Goal: Transaction & Acquisition: Purchase product/service

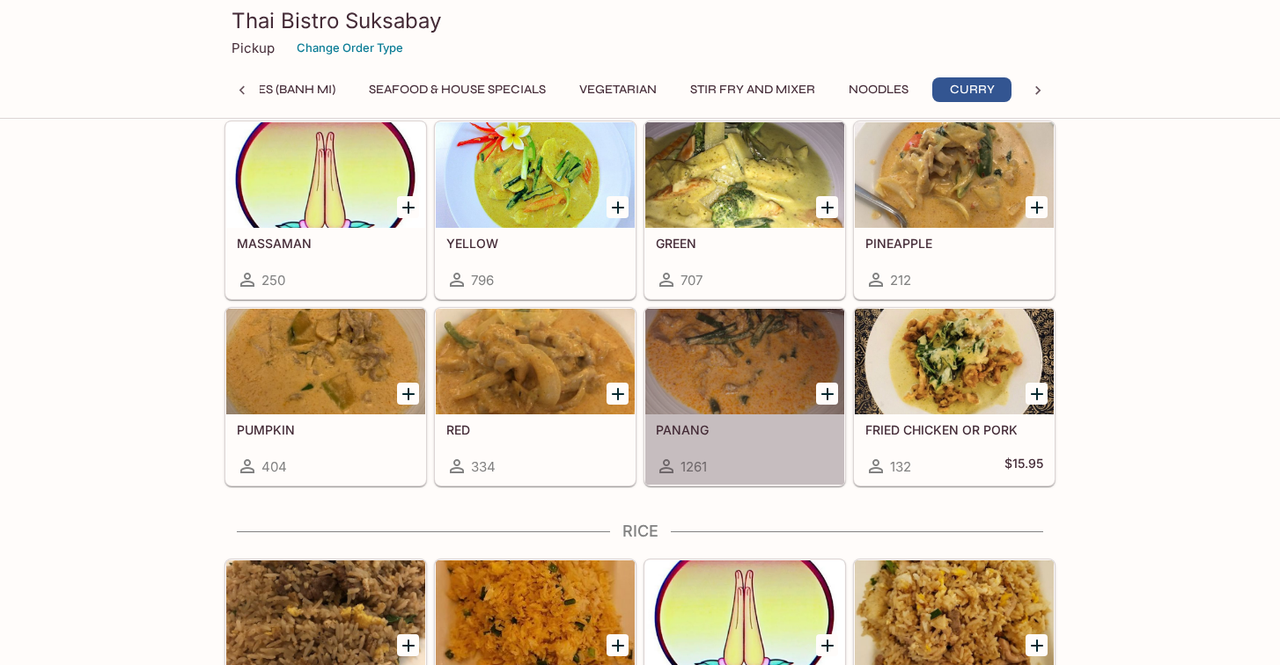
click at [700, 433] on h5 "PANANG" at bounding box center [745, 429] width 178 height 15
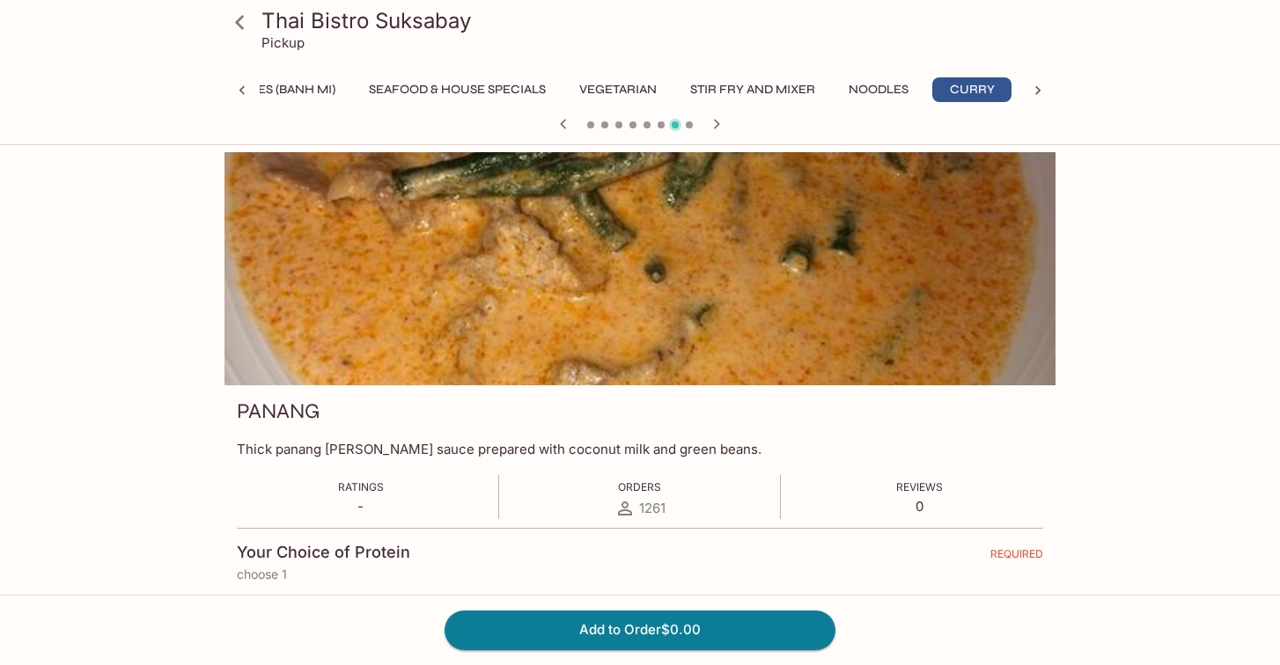
click at [239, 30] on icon at bounding box center [239, 22] width 31 height 31
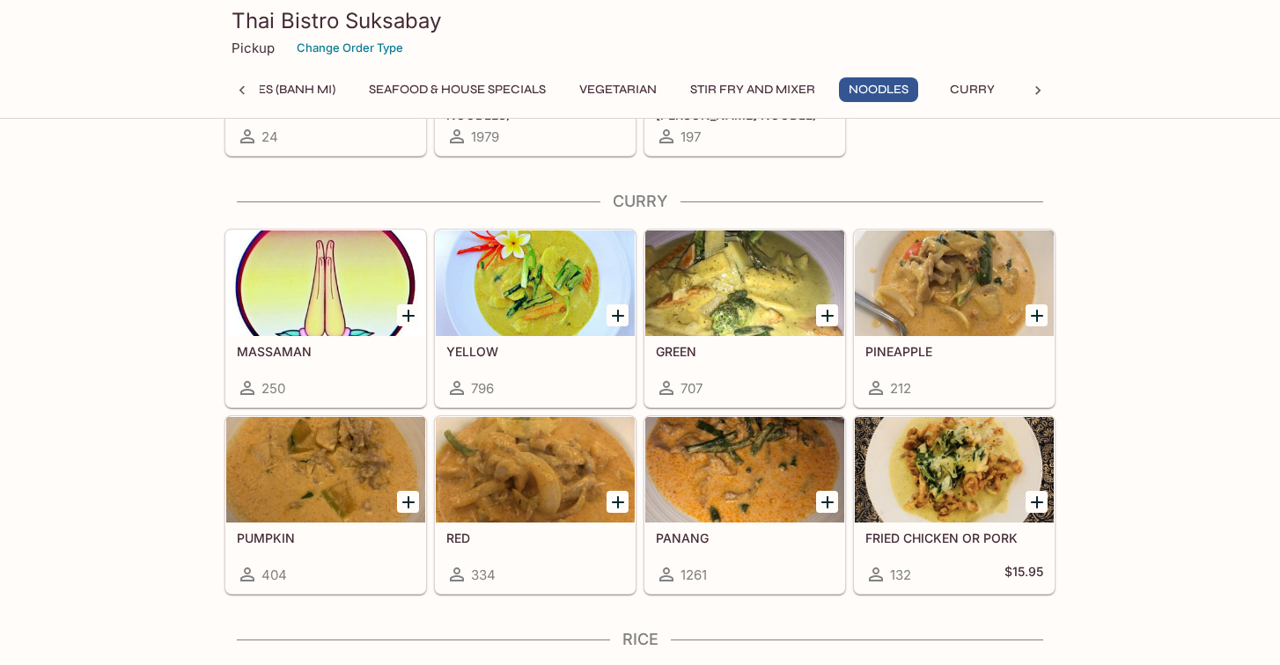
click at [355, 361] on div "MASSAMAN 250" at bounding box center [325, 371] width 199 height 70
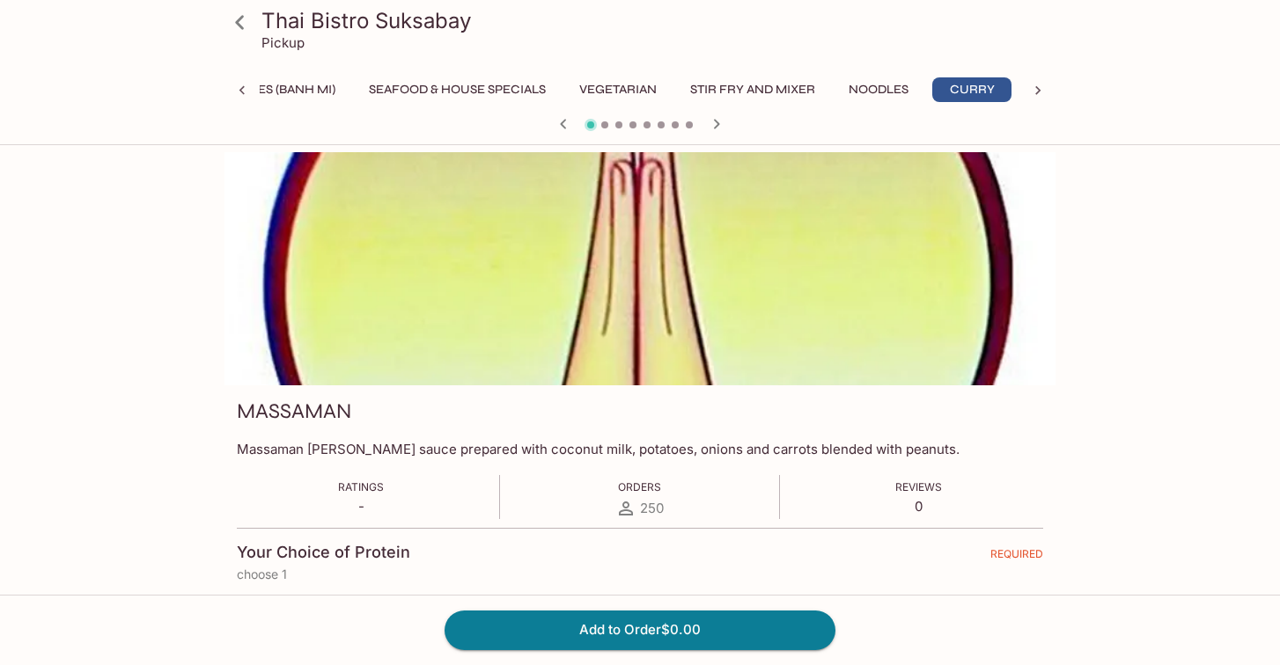
click at [240, 26] on icon at bounding box center [239, 22] width 9 height 14
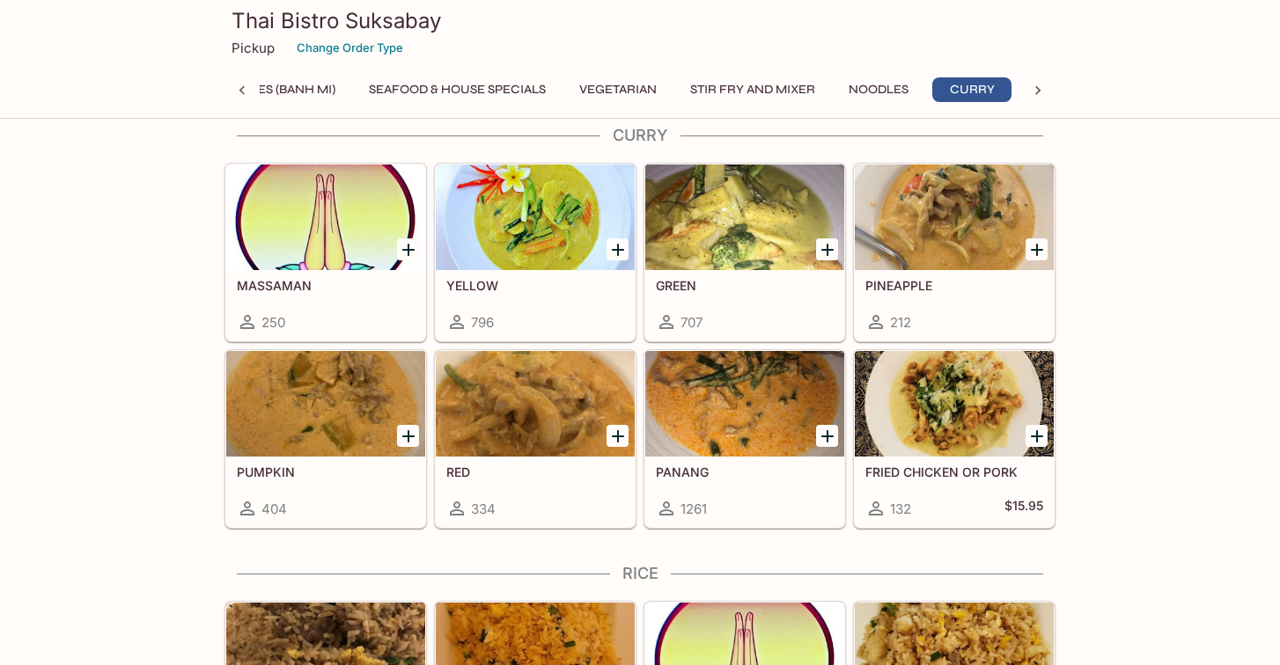
scroll to position [4336, 0]
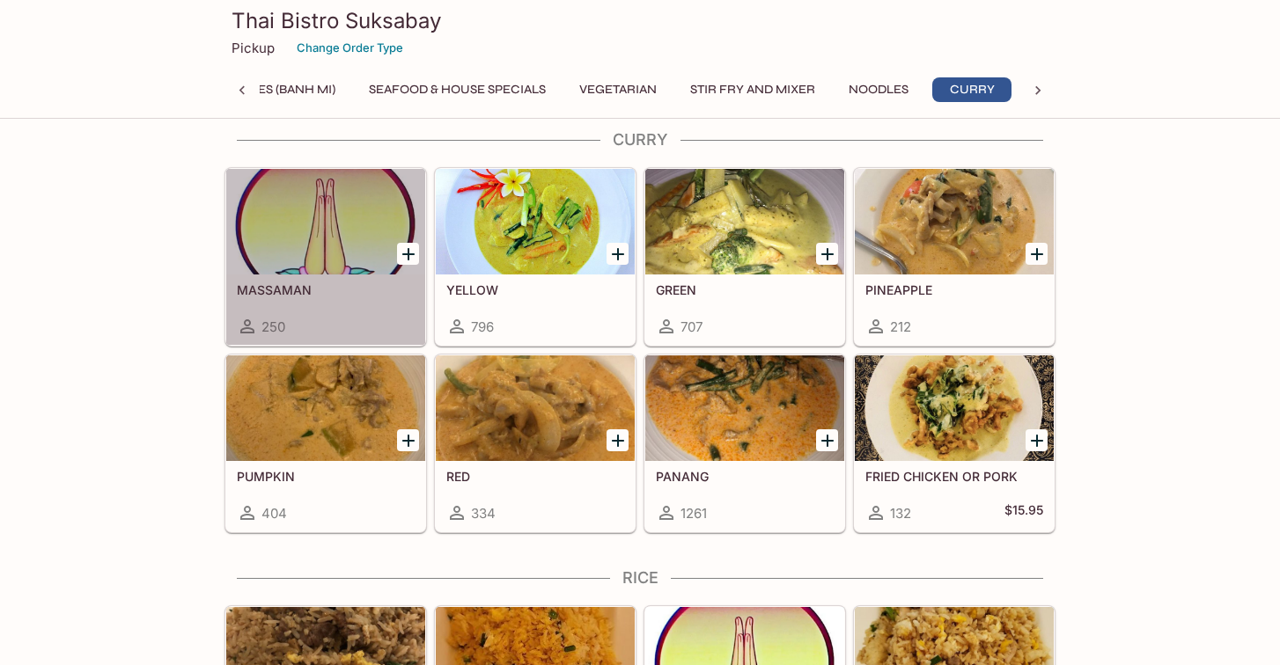
click at [322, 262] on div at bounding box center [325, 222] width 199 height 106
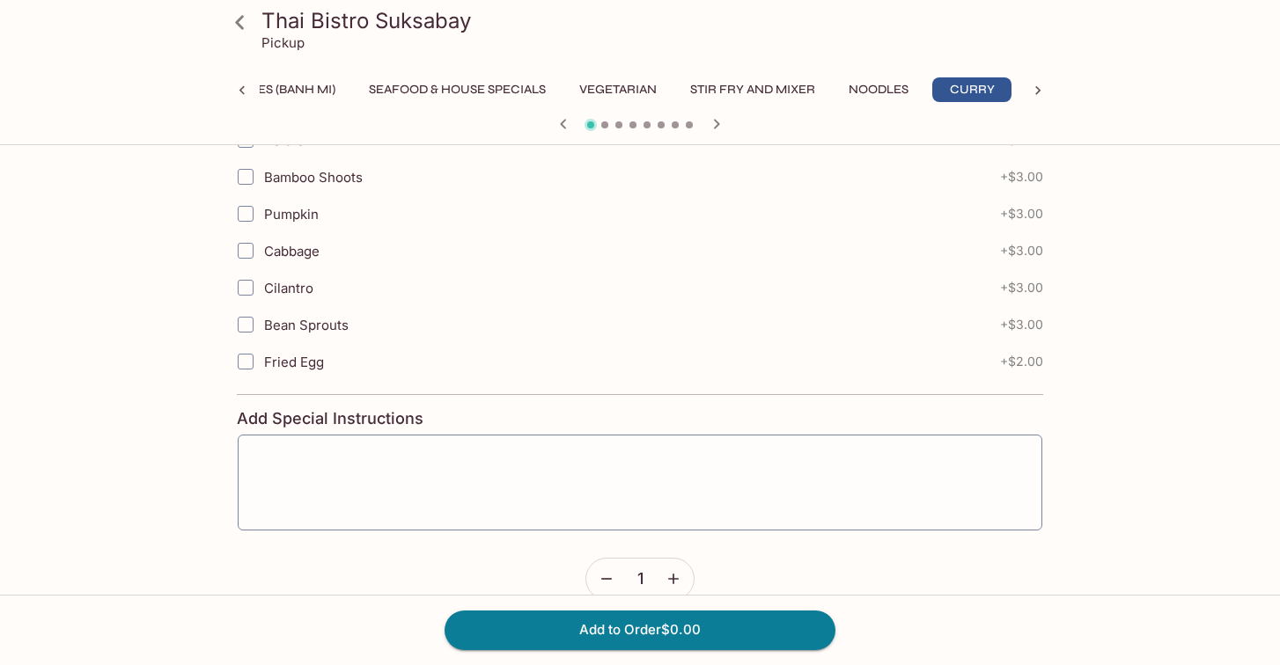
scroll to position [2221, 0]
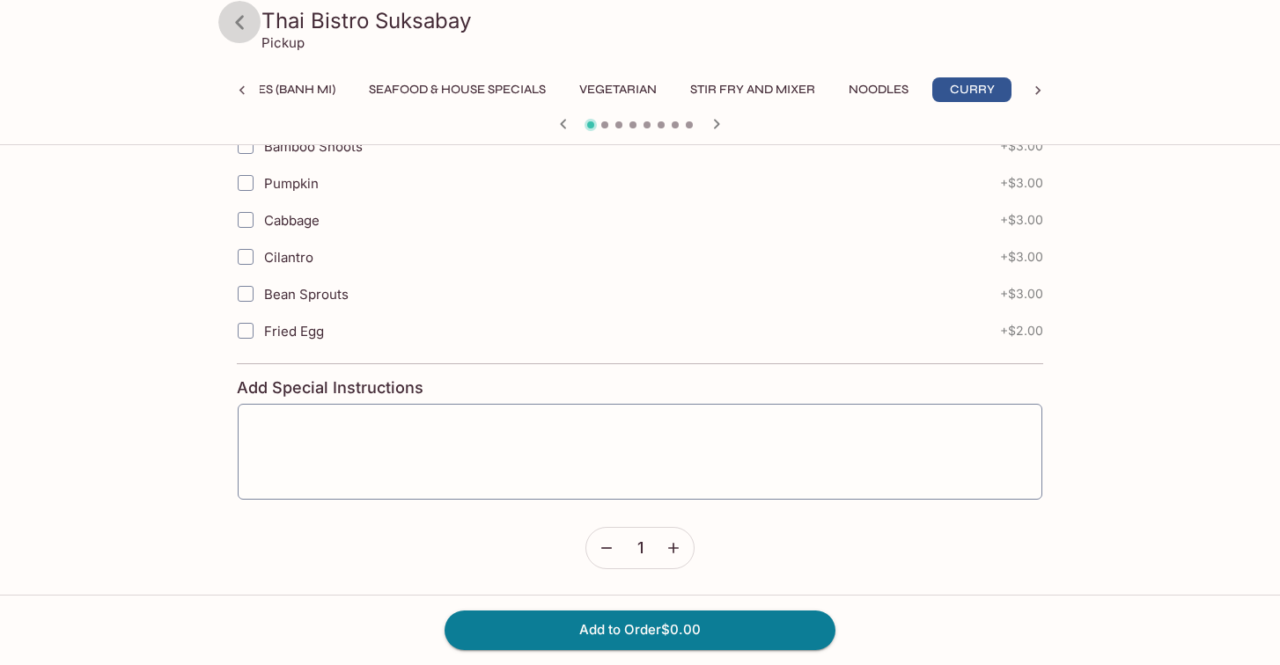
click at [246, 31] on icon at bounding box center [239, 22] width 31 height 31
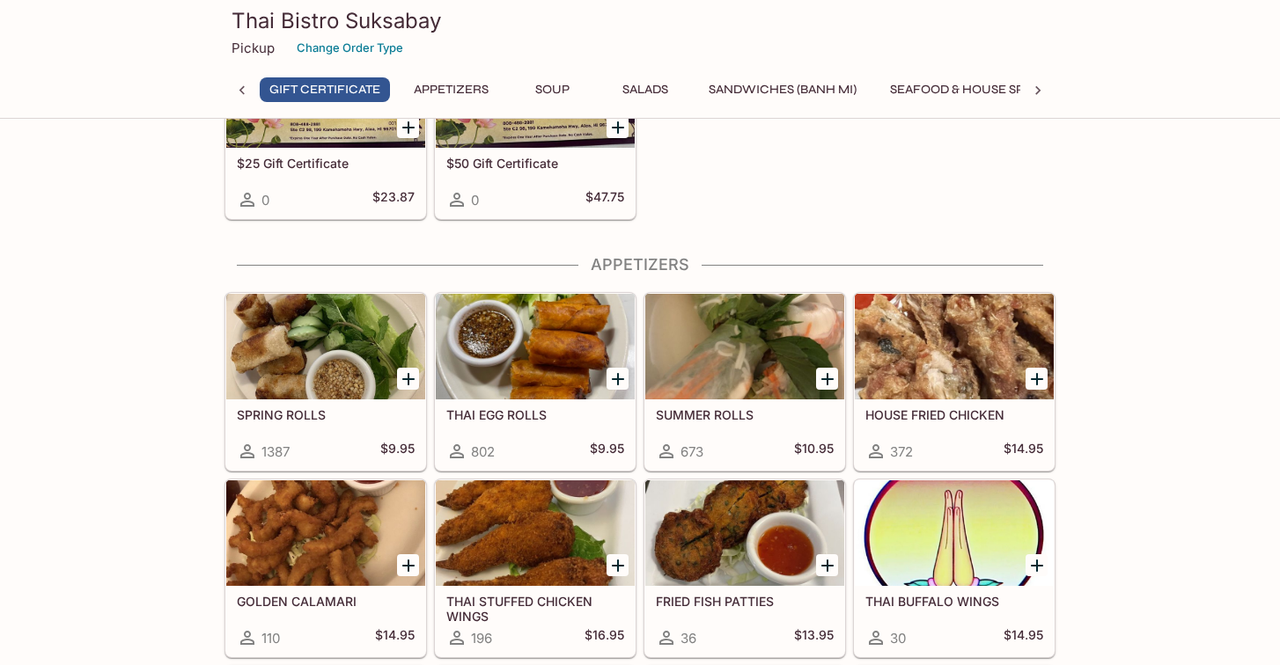
scroll to position [164, 0]
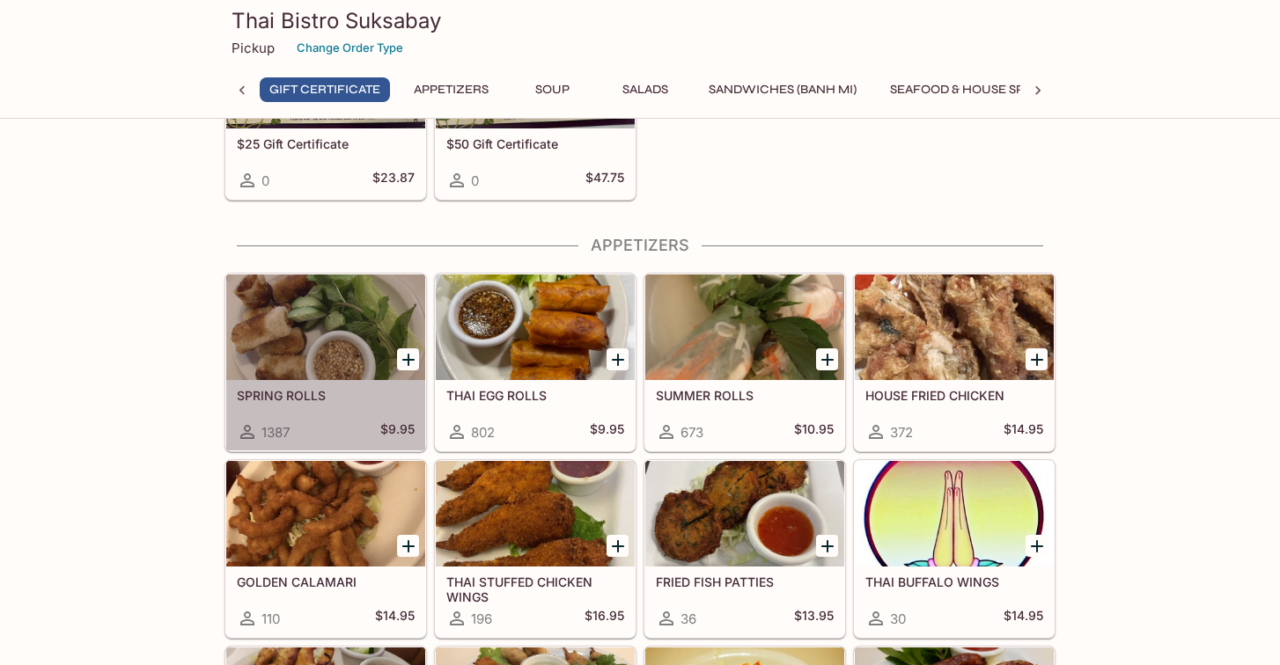
click at [321, 408] on div "SPRING ROLLS 1387 $9.95" at bounding box center [325, 415] width 199 height 70
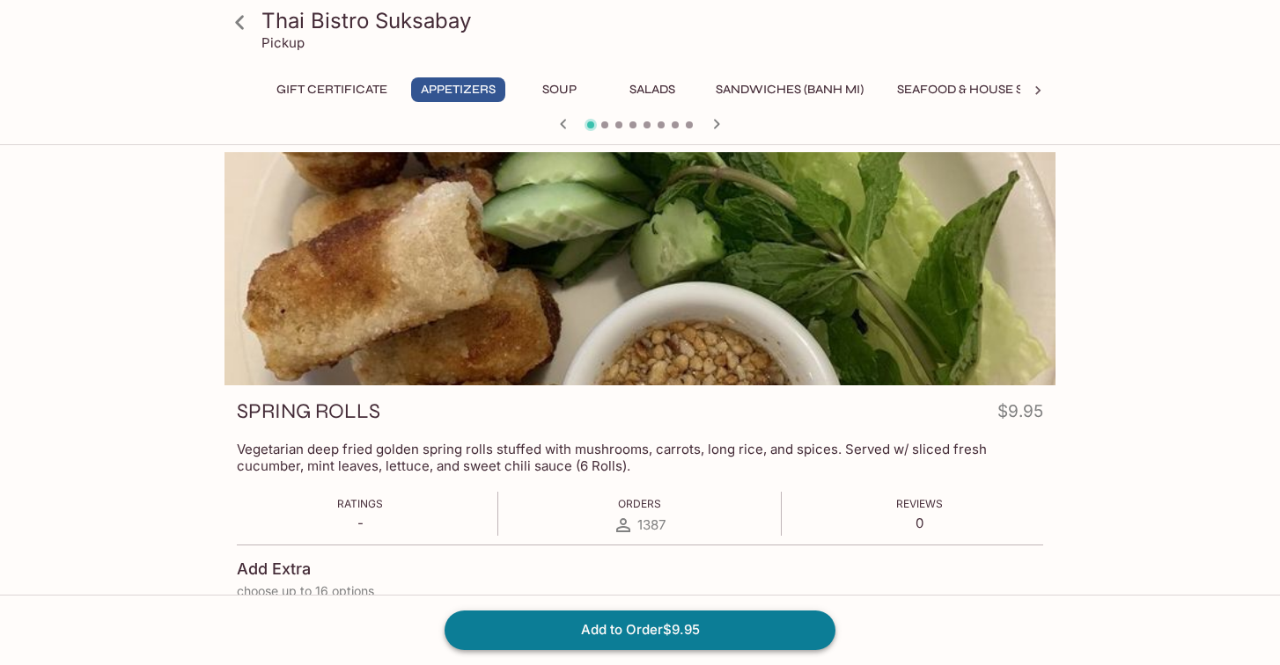
click at [580, 629] on button "Add to Order $9.95" at bounding box center [639, 630] width 391 height 39
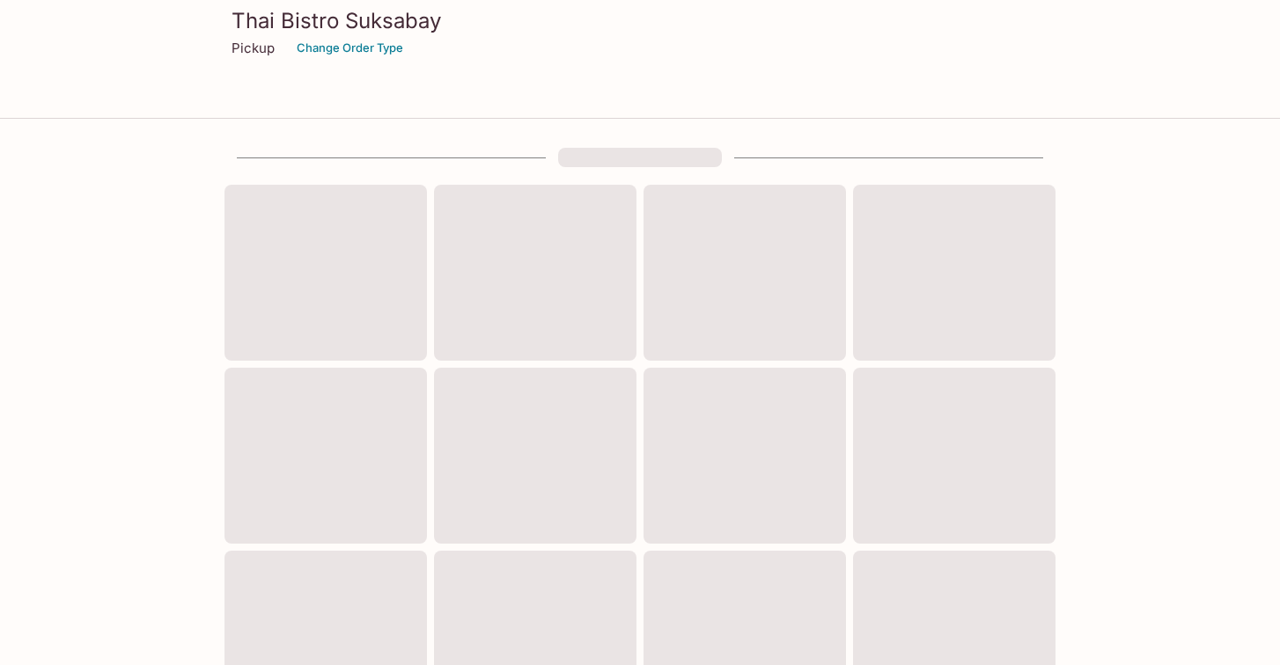
scroll to position [164, 0]
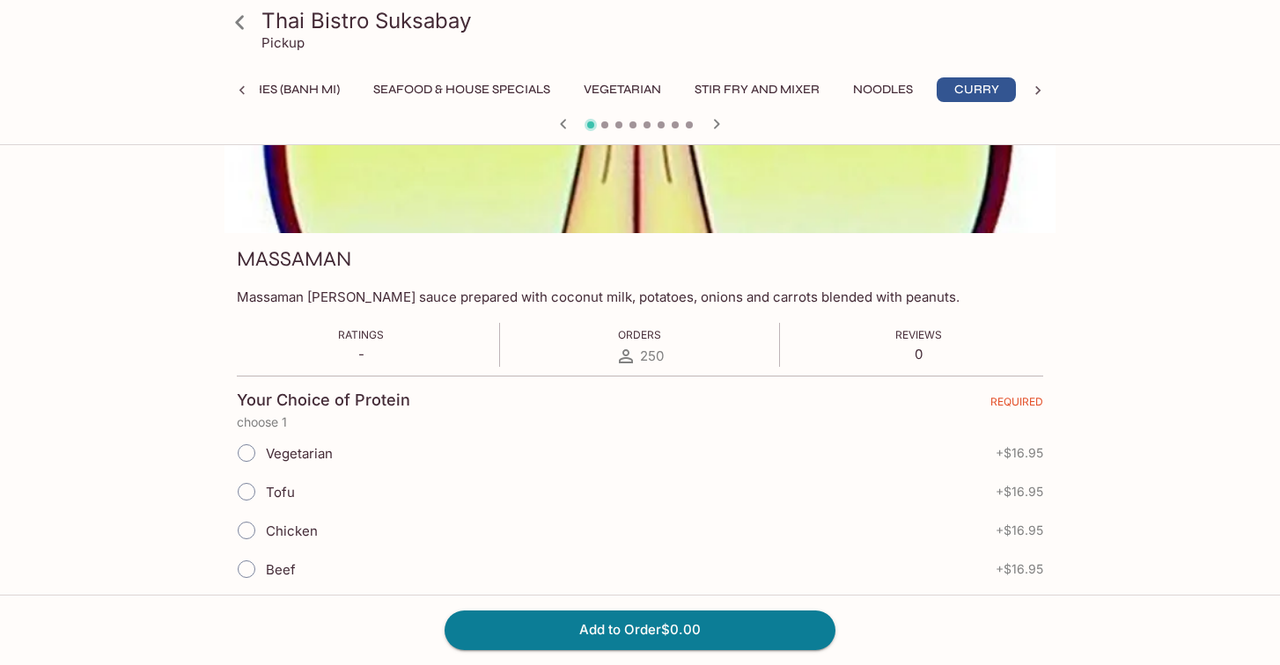
scroll to position [0, 528]
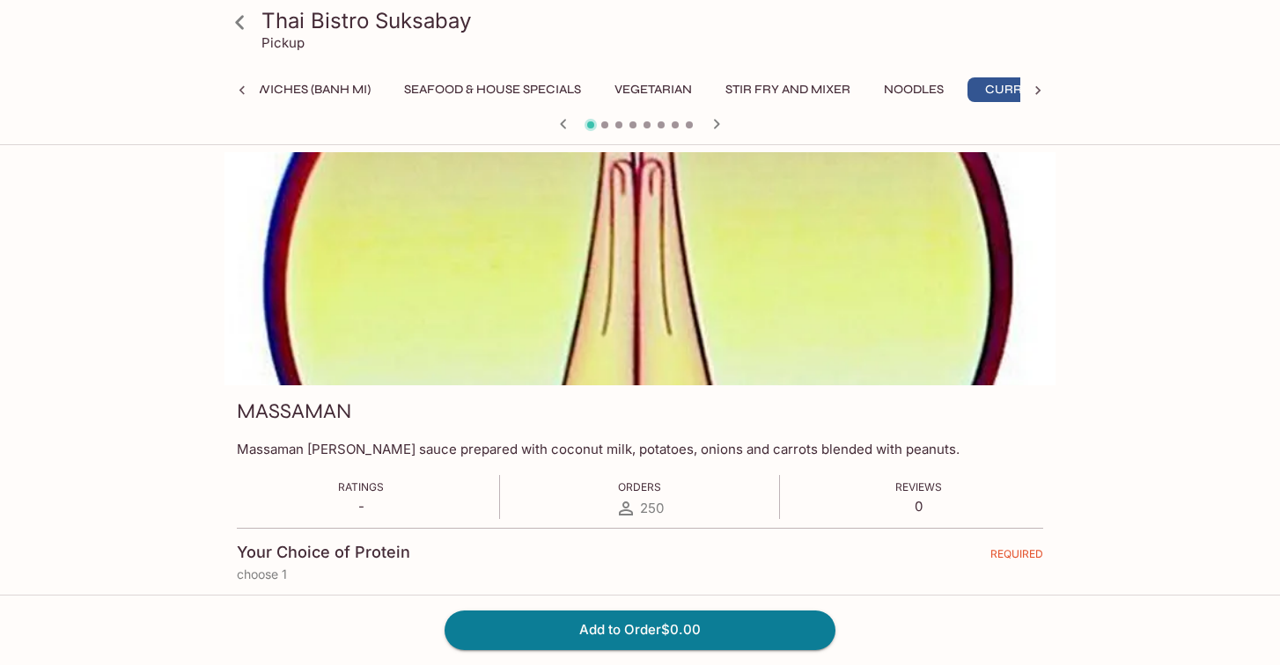
scroll to position [0, 528]
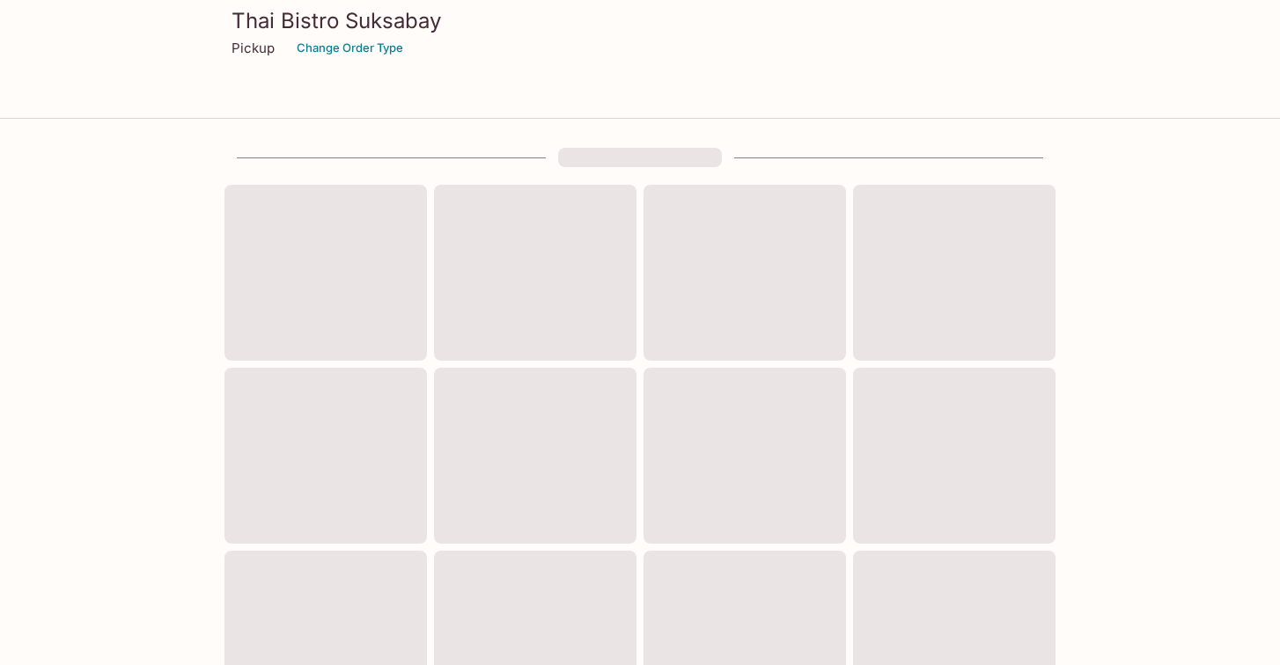
scroll to position [699, 0]
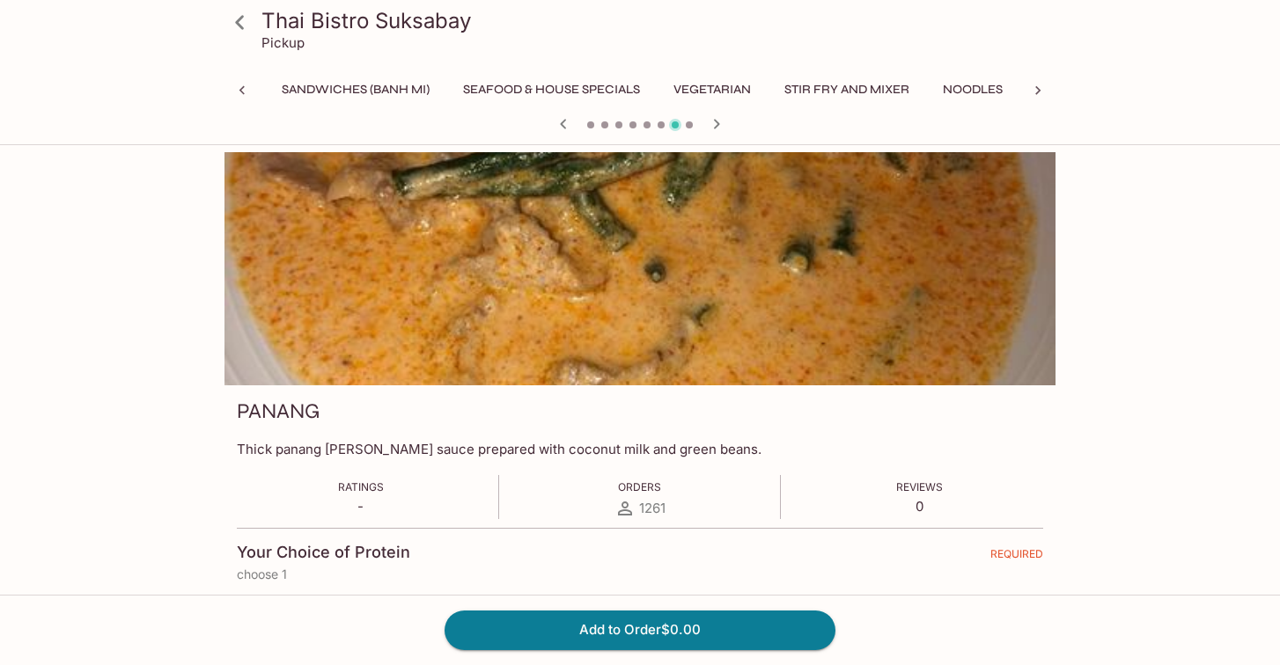
scroll to position [0, 528]
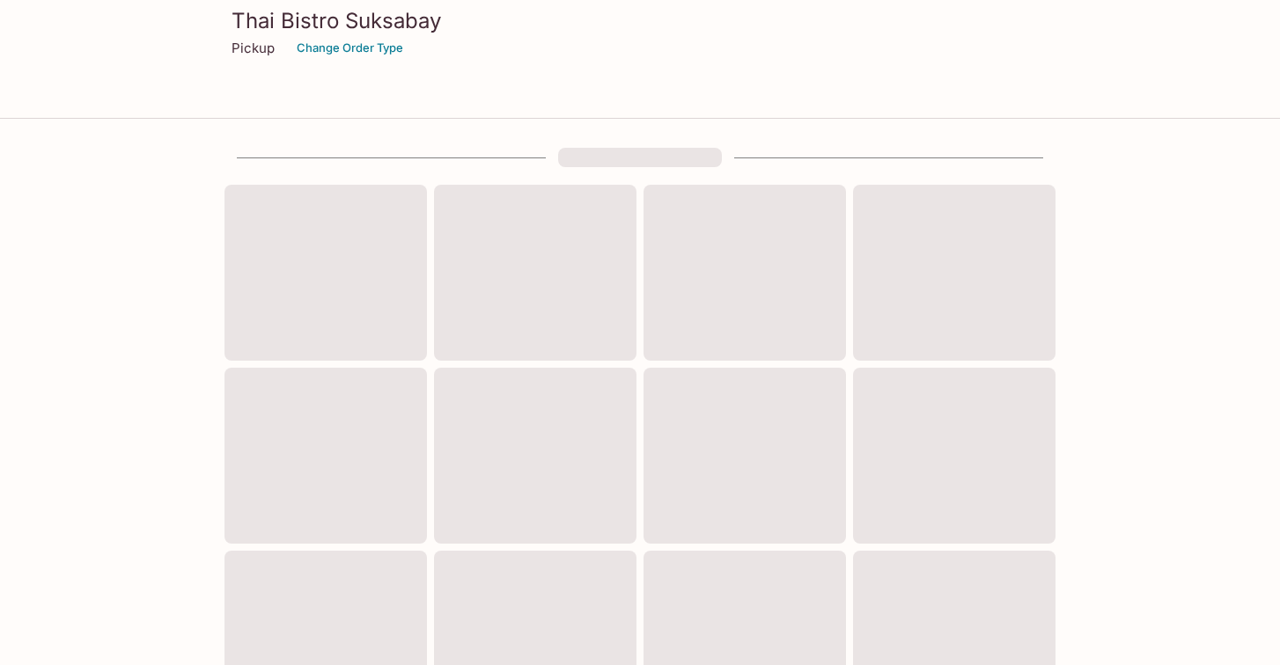
scroll to position [699, 0]
